Goal: Task Accomplishment & Management: Use online tool/utility

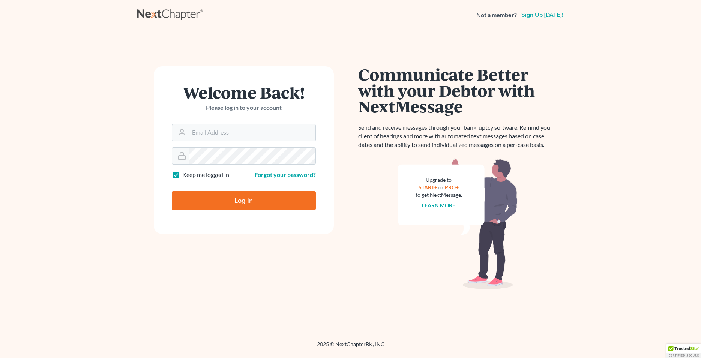
click at [252, 137] on input "Email Address" at bounding box center [252, 133] width 126 height 17
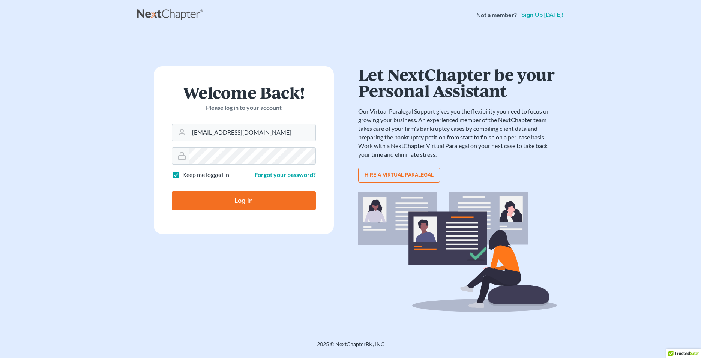
type input "[EMAIL_ADDRESS][DOMAIN_NAME]"
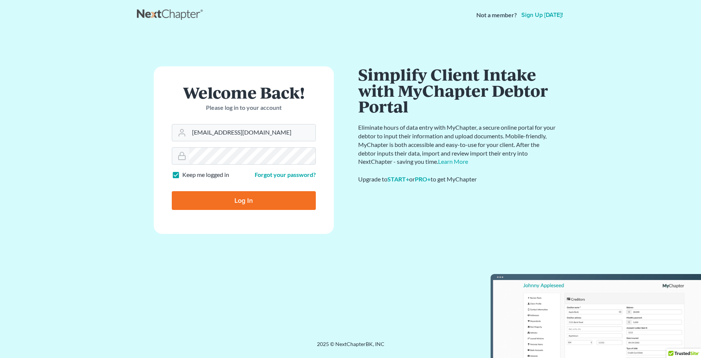
click at [254, 206] on input "Log In" at bounding box center [244, 200] width 144 height 19
type input "Thinking..."
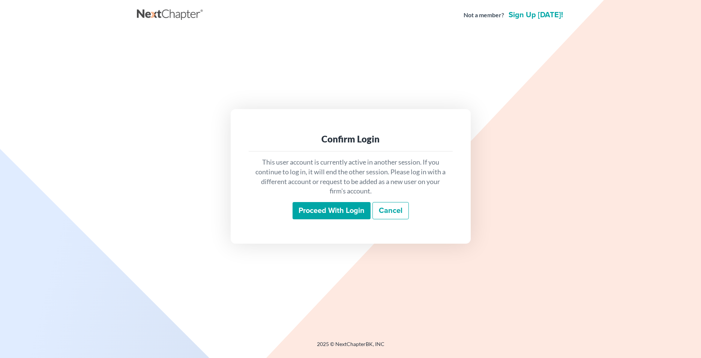
click at [316, 208] on input "Proceed with login" at bounding box center [332, 210] width 78 height 17
